Goal: Information Seeking & Learning: Understand process/instructions

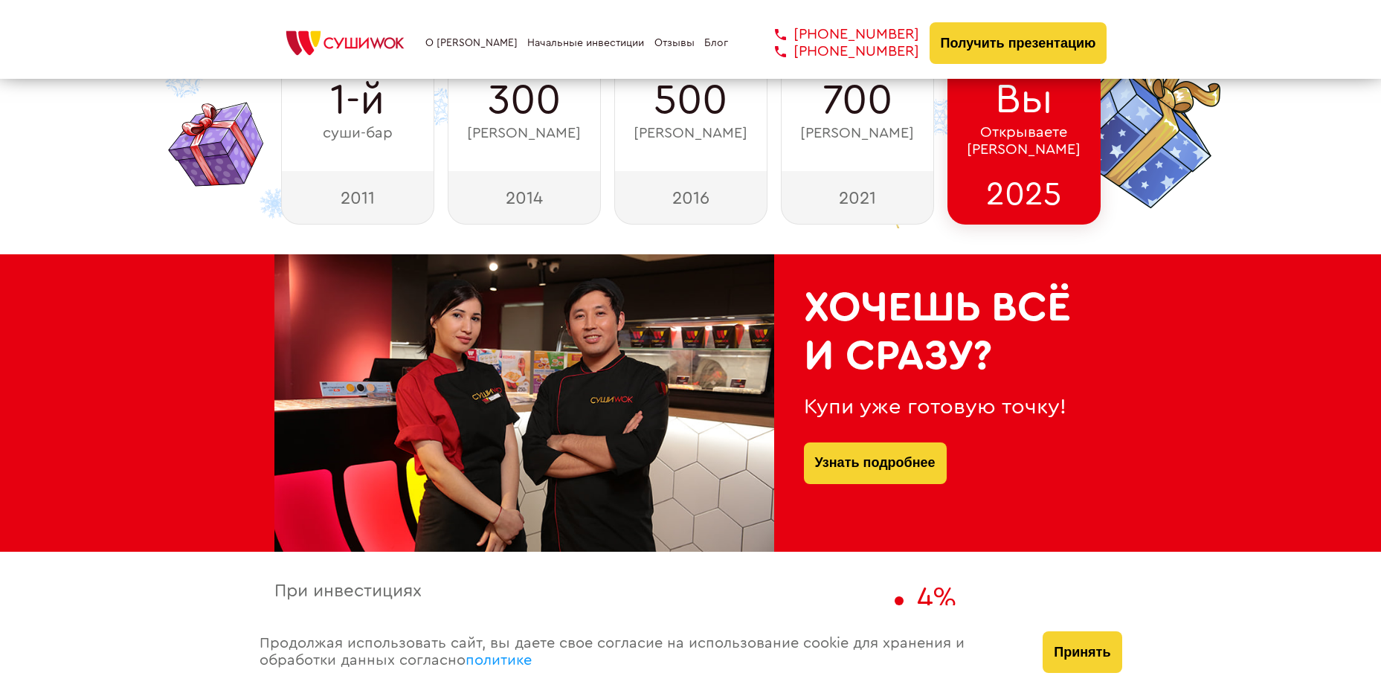
scroll to position [520, 0]
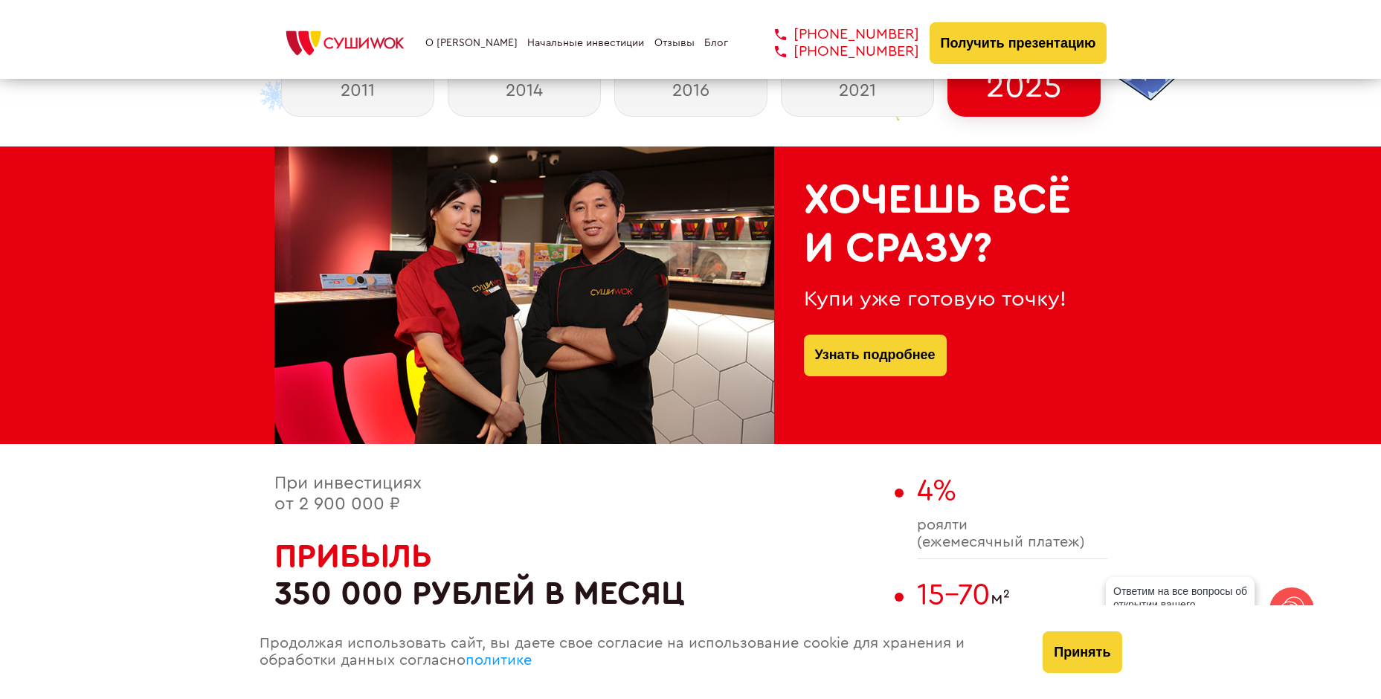
click at [506, 663] on link "политике" at bounding box center [498, 660] width 66 height 15
click at [468, 44] on link "О [PERSON_NAME]" at bounding box center [471, 43] width 92 height 12
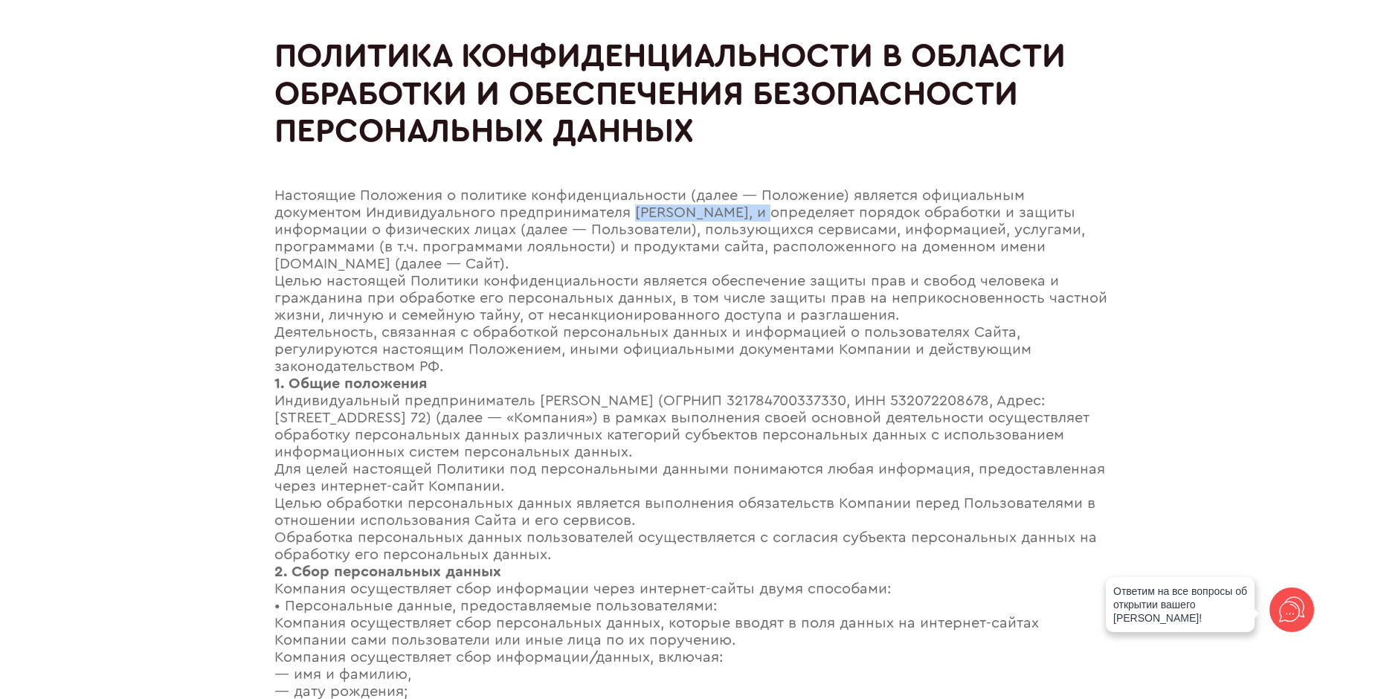
drag, startPoint x: 635, startPoint y: 216, endPoint x: 774, endPoint y: 214, distance: 139.0
click at [774, 214] on div "Настоящие Положения о политике конфиденциальности (далее — Положение) является …" at bounding box center [690, 229] width 833 height 85
copy div "Мун Мария Львовна"
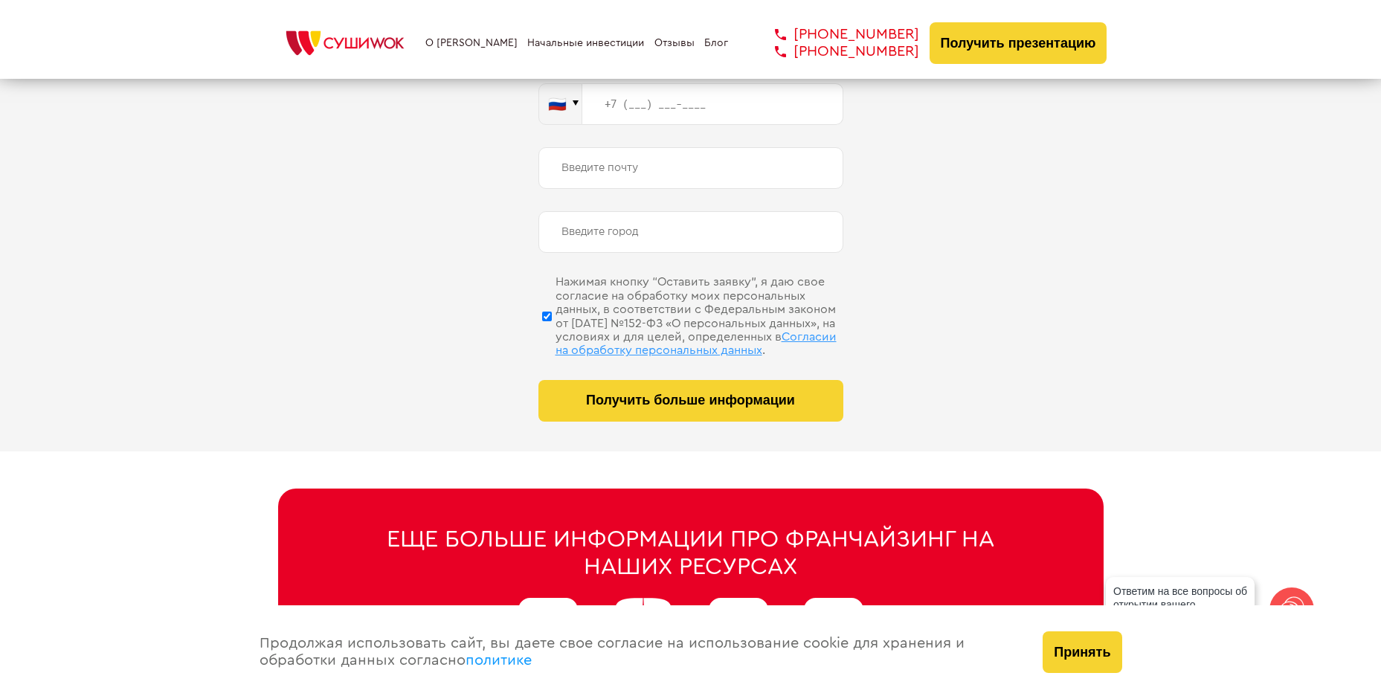
scroll to position [7295, 0]
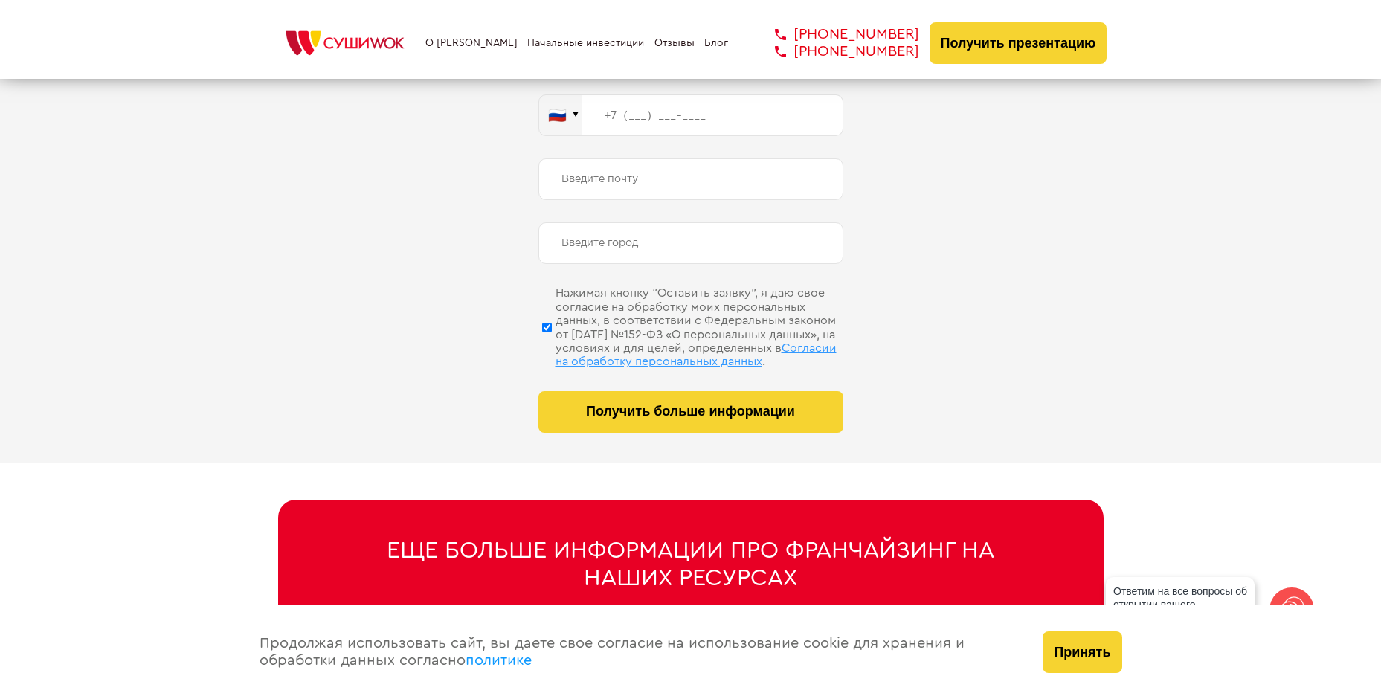
click at [714, 346] on span "Согласии на обработку персональных данных" at bounding box center [695, 354] width 281 height 25
click at [552, 346] on input "Нажимая кнопку “Оставить заявку”, я даю свое согласие на обработку моих персона…" at bounding box center [547, 327] width 10 height 74
checkbox input "false"
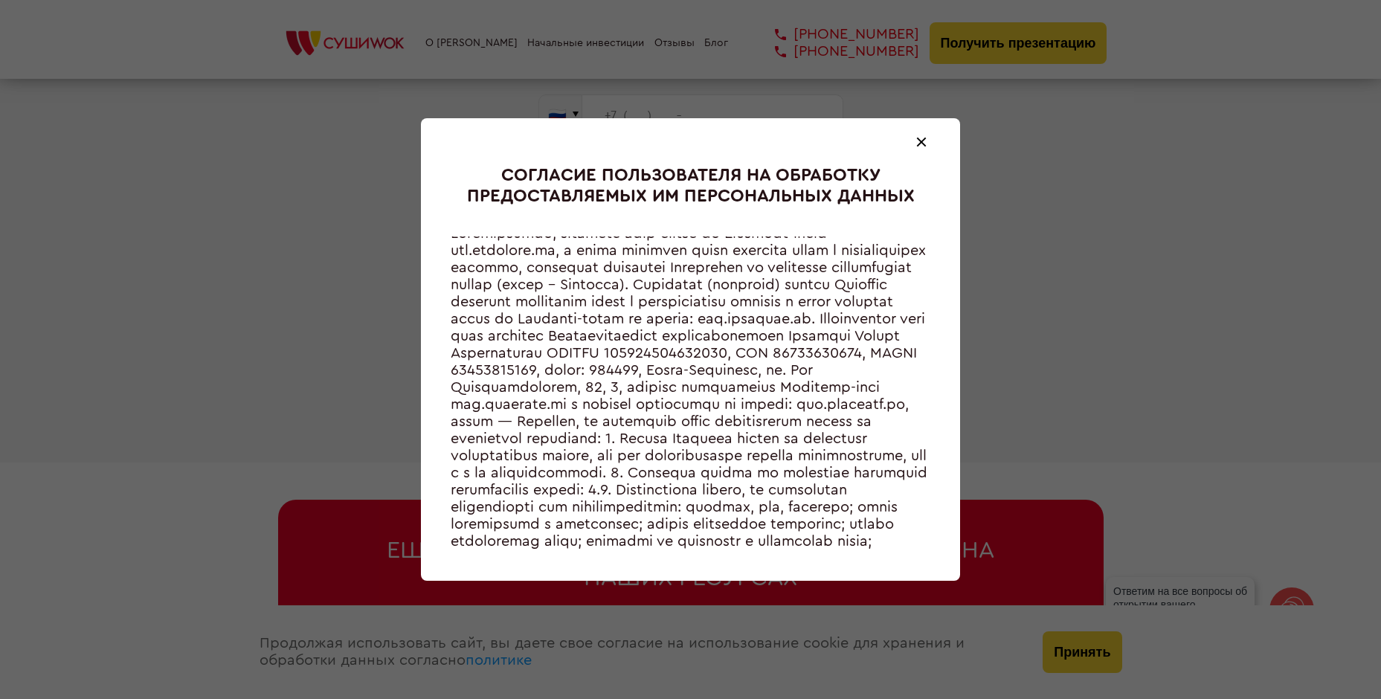
scroll to position [0, 0]
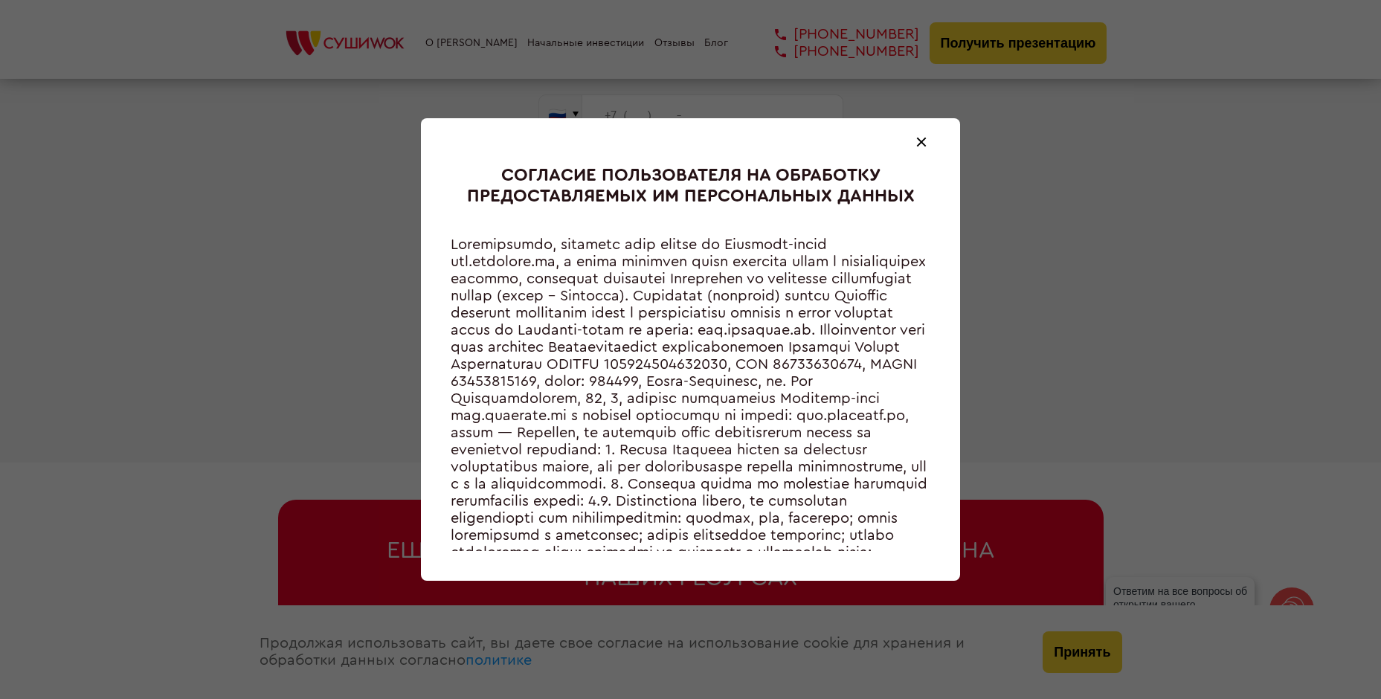
click at [925, 142] on div at bounding box center [921, 142] width 18 height 18
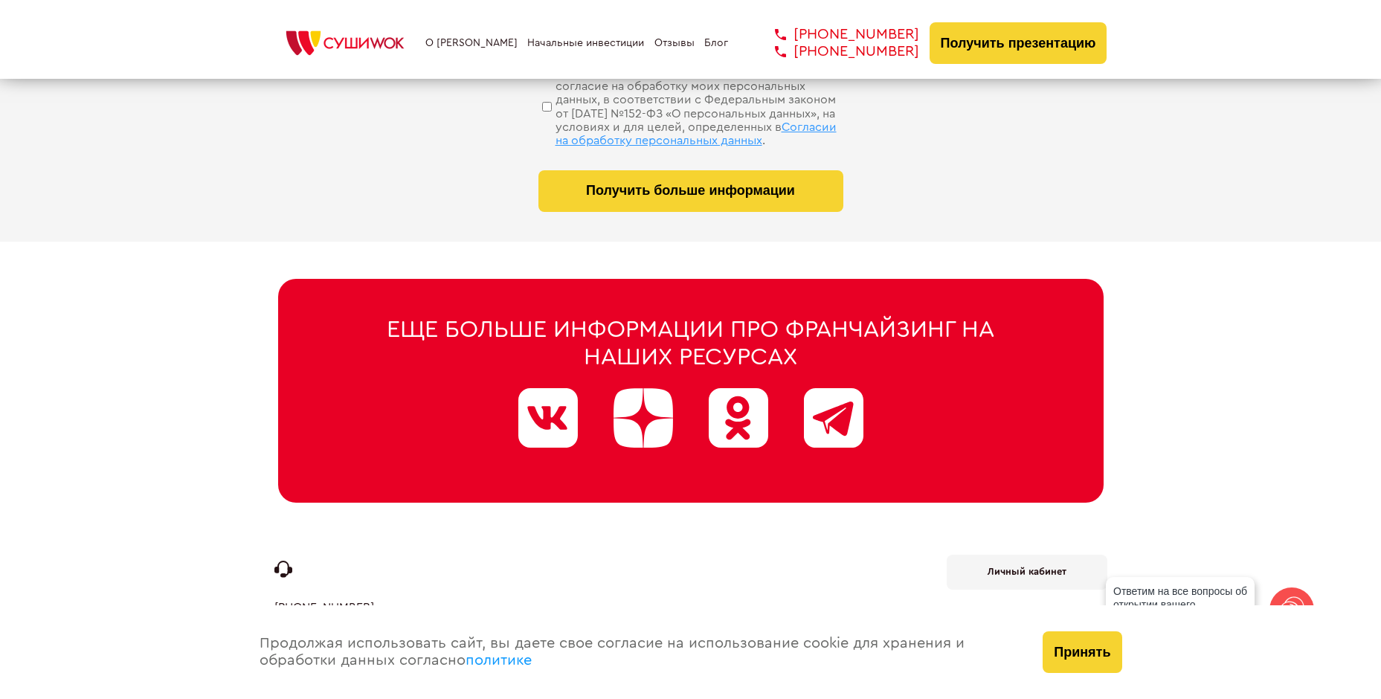
scroll to position [7518, 0]
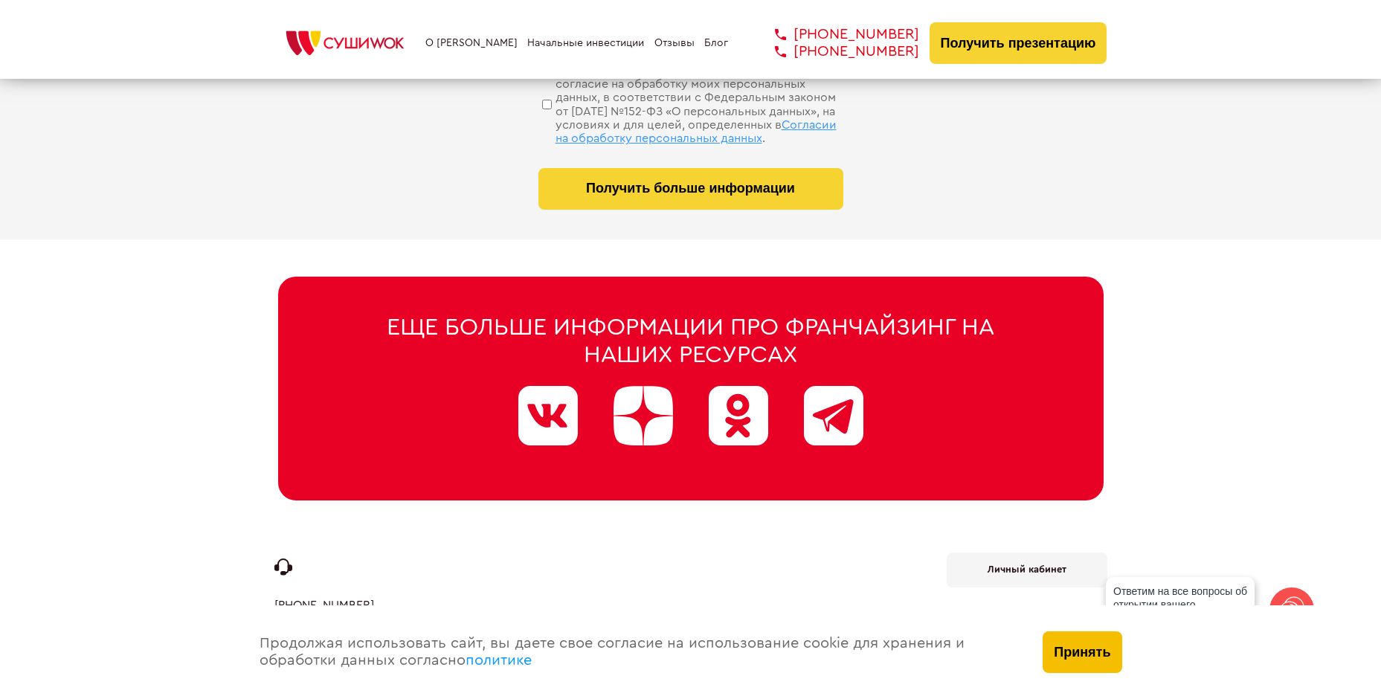
click at [1099, 659] on button "Принять" at bounding box center [1081, 652] width 79 height 42
